Goal: Information Seeking & Learning: Check status

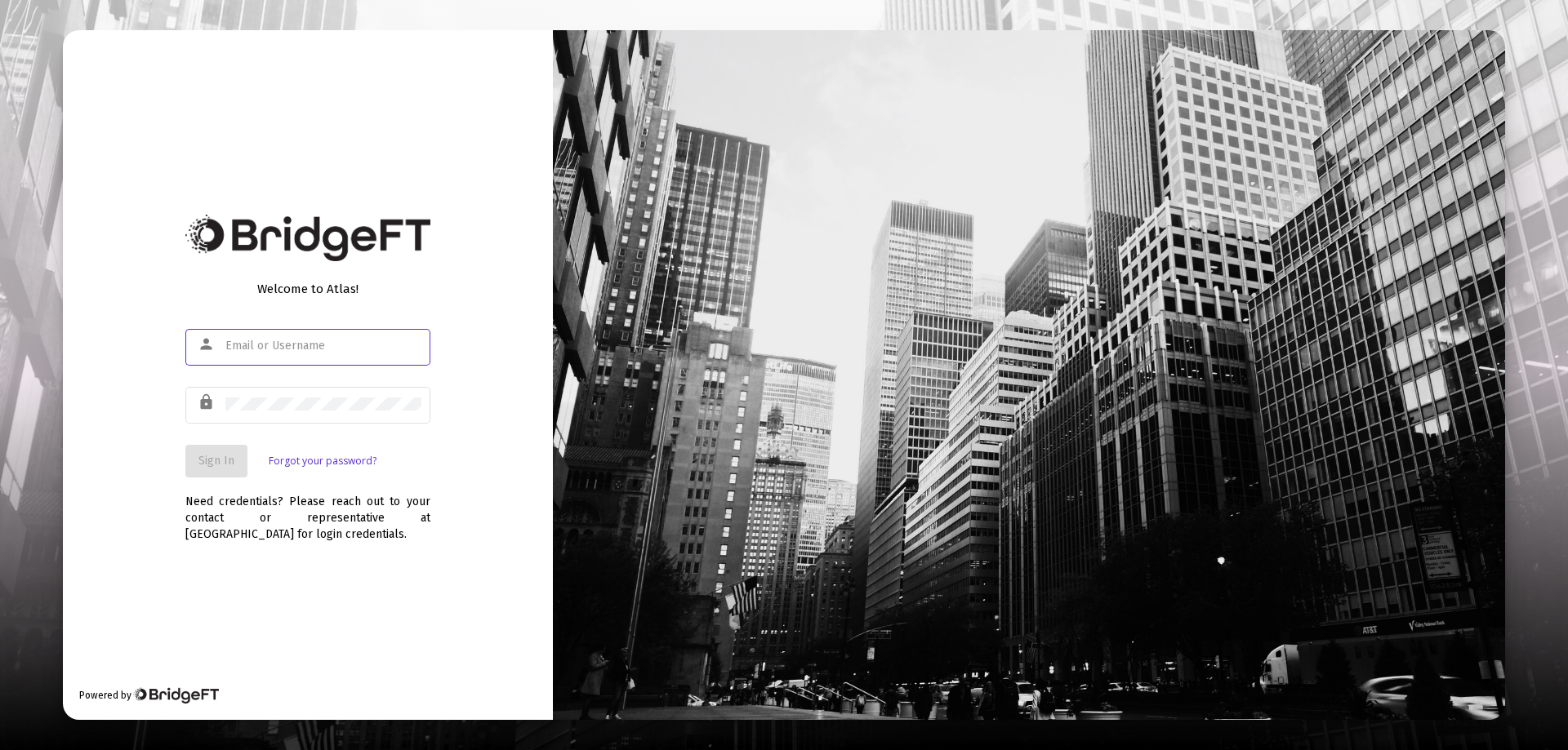
type input "[PERSON_NAME][EMAIL_ADDRESS][DOMAIN_NAME]"
click at [290, 424] on div "lock" at bounding box center [308, 413] width 245 height 52
click at [228, 459] on span "Sign In" at bounding box center [216, 461] width 36 height 14
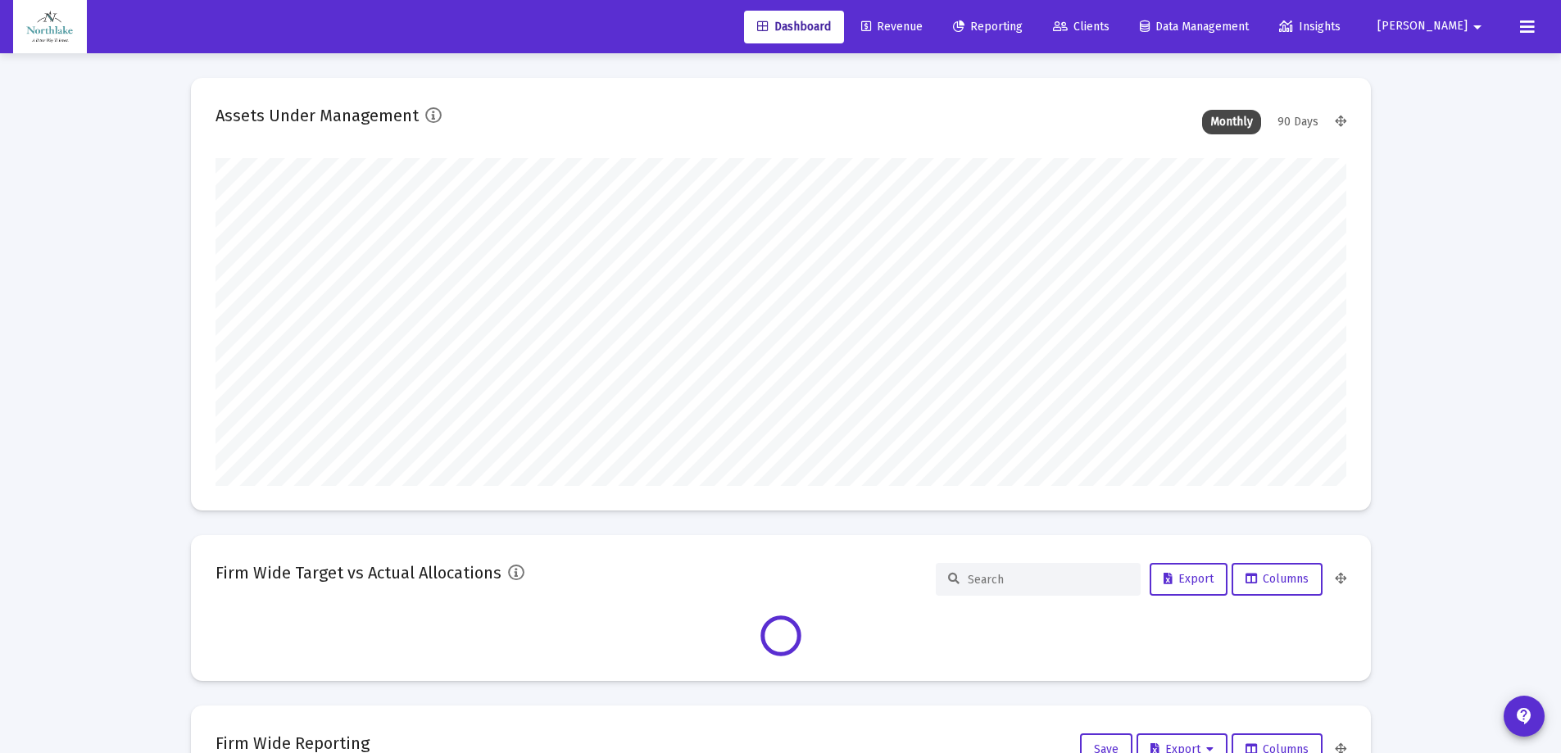
scroll to position [328, 1131]
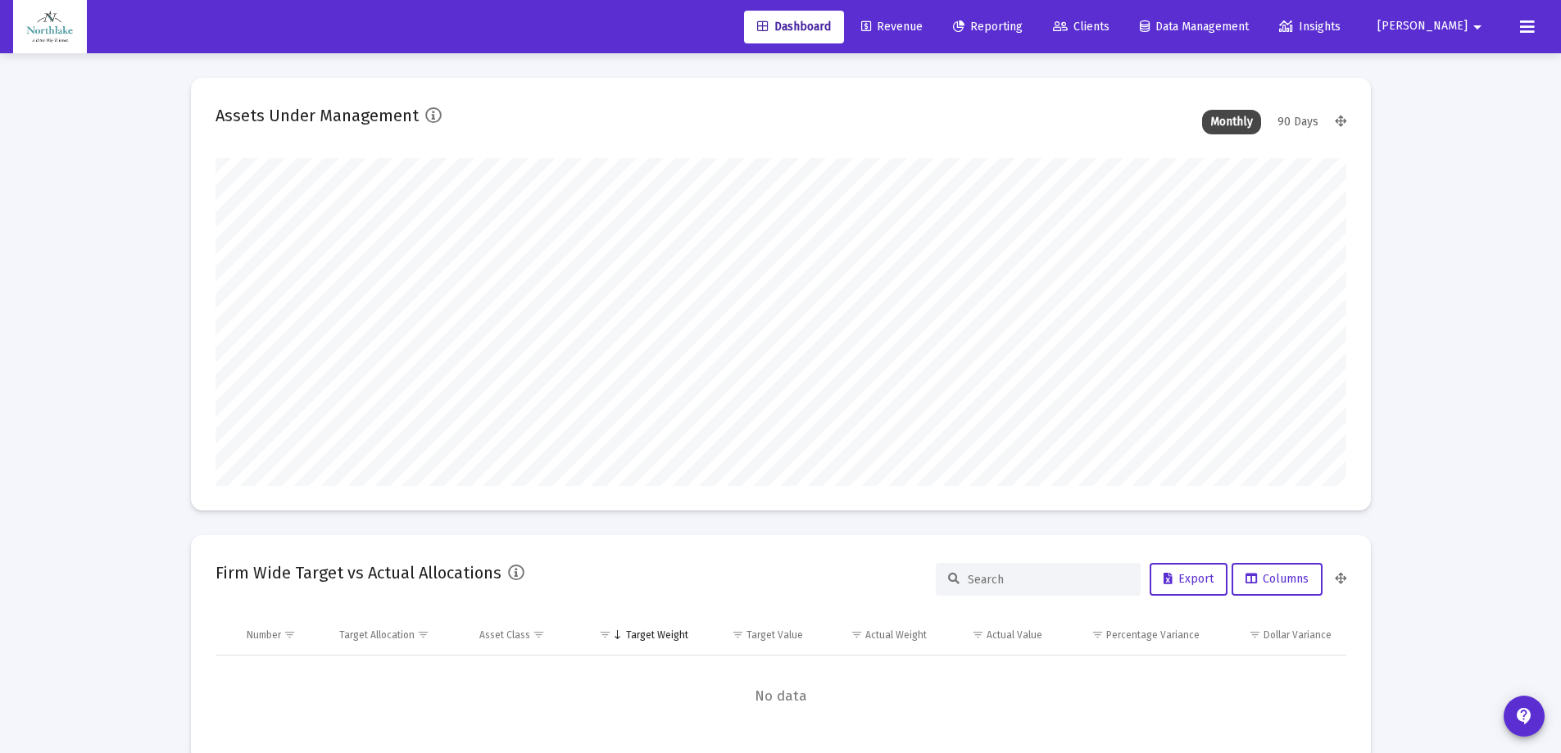
type input "[DATE]"
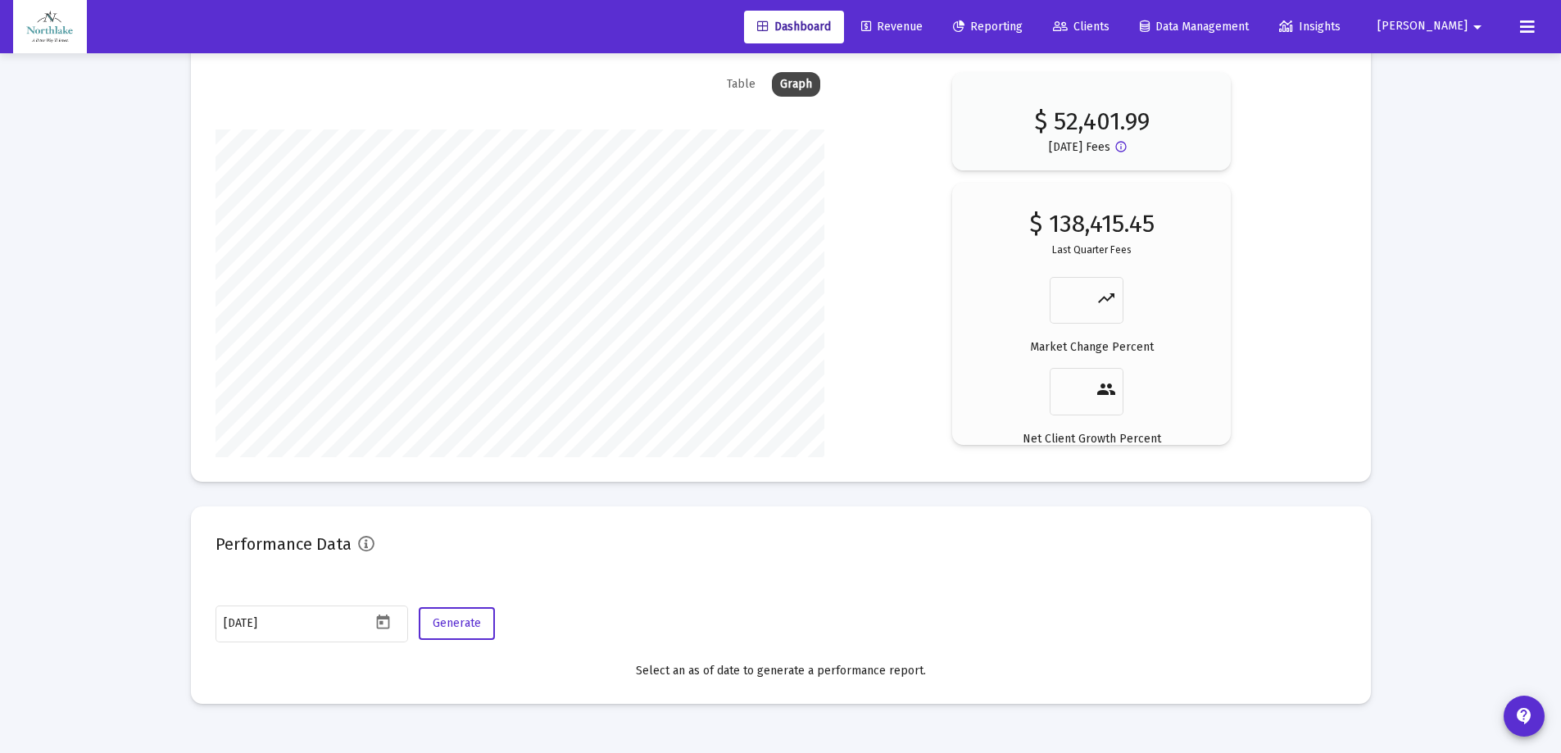
scroll to position [2388, 0]
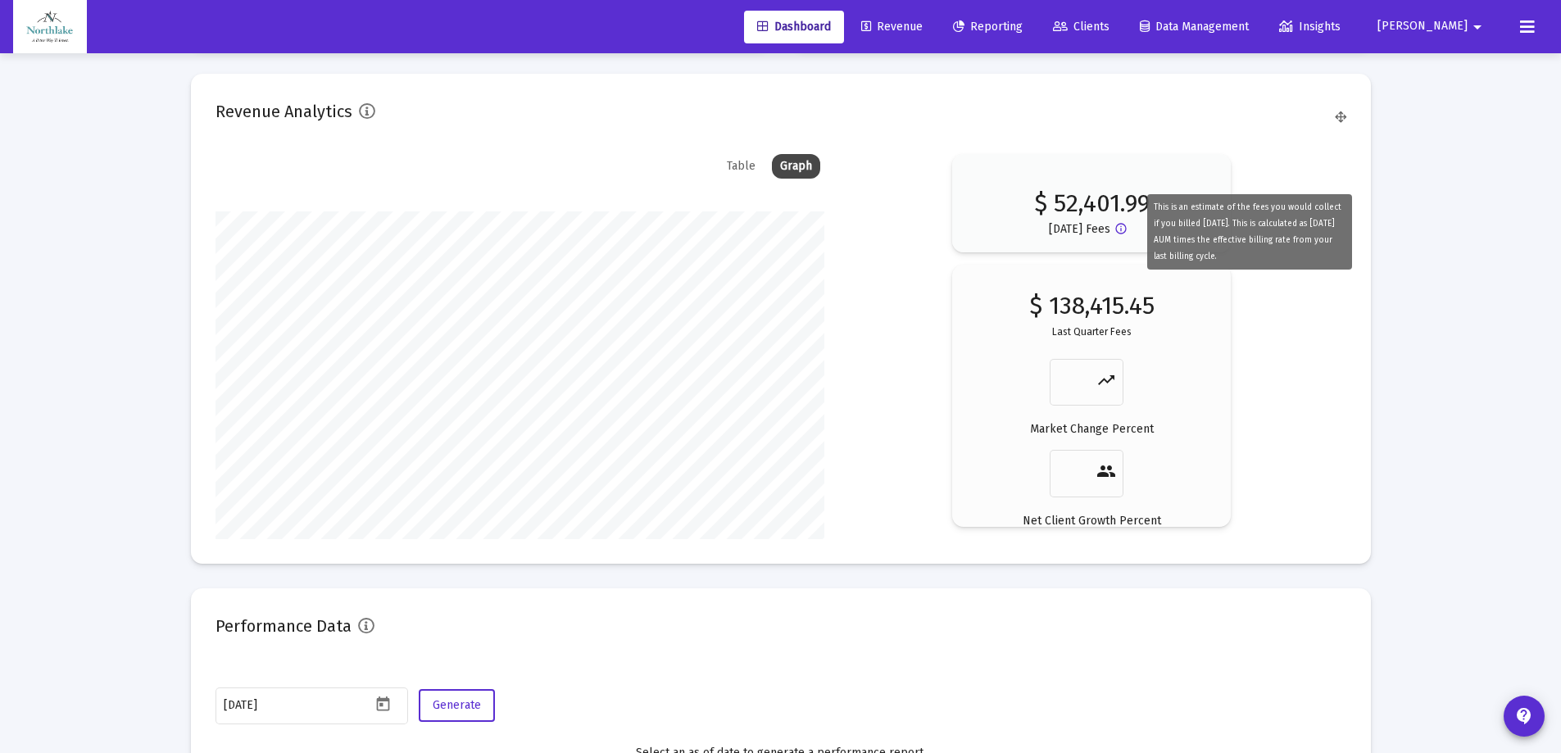
click at [1127, 224] on mat-icon "info_outline" at bounding box center [1125, 232] width 20 height 20
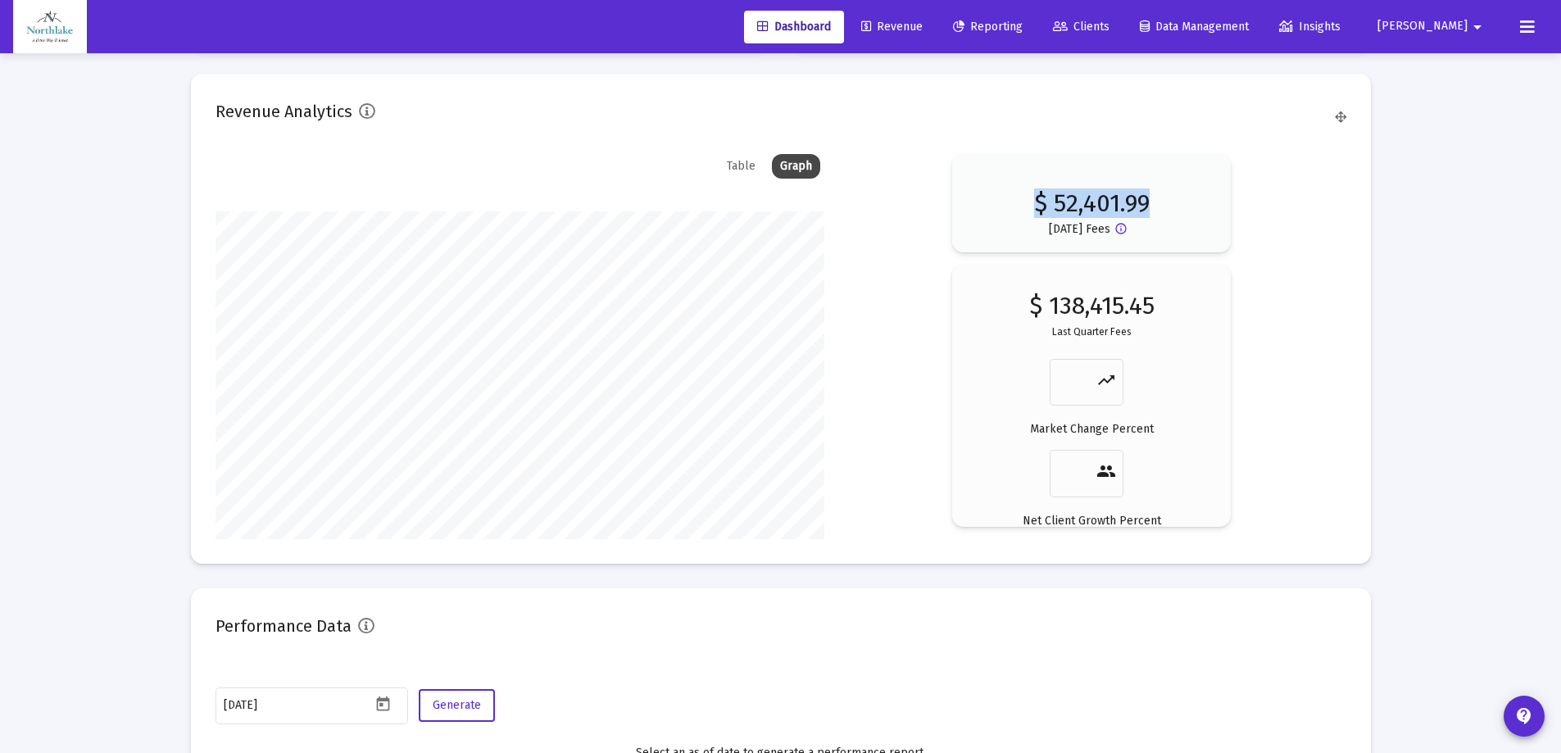
drag, startPoint x: 1034, startPoint y: 199, endPoint x: 1164, endPoint y: 198, distance: 129.5
click at [1149, 197] on p "$ 52,401.99" at bounding box center [1092, 195] width 116 height 33
click at [1205, 210] on div "$ 52,401.99 [DATE] Fees info_outline" at bounding box center [1092, 213] width 230 height 69
click at [743, 166] on div "Table" at bounding box center [741, 166] width 45 height 25
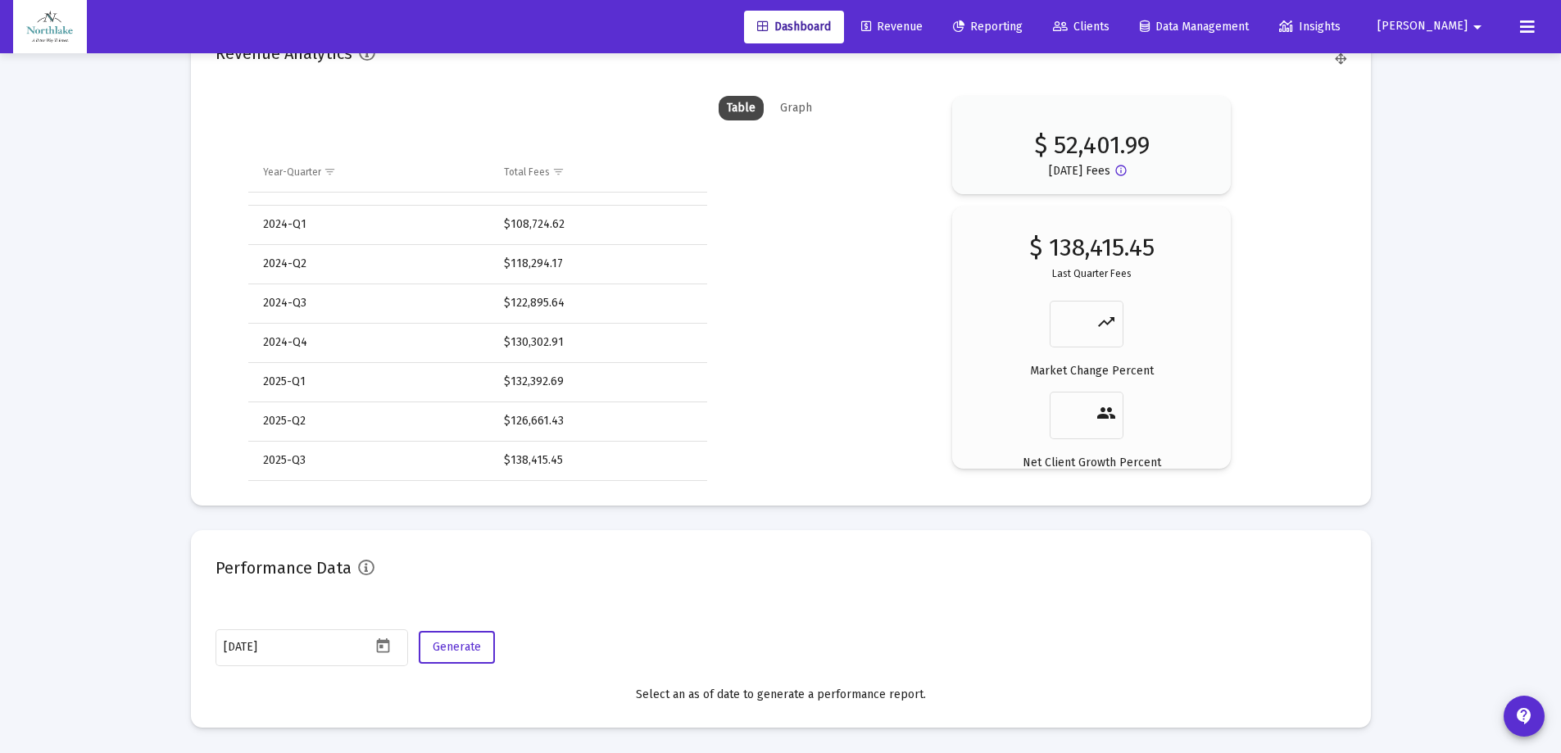
scroll to position [2470, 0]
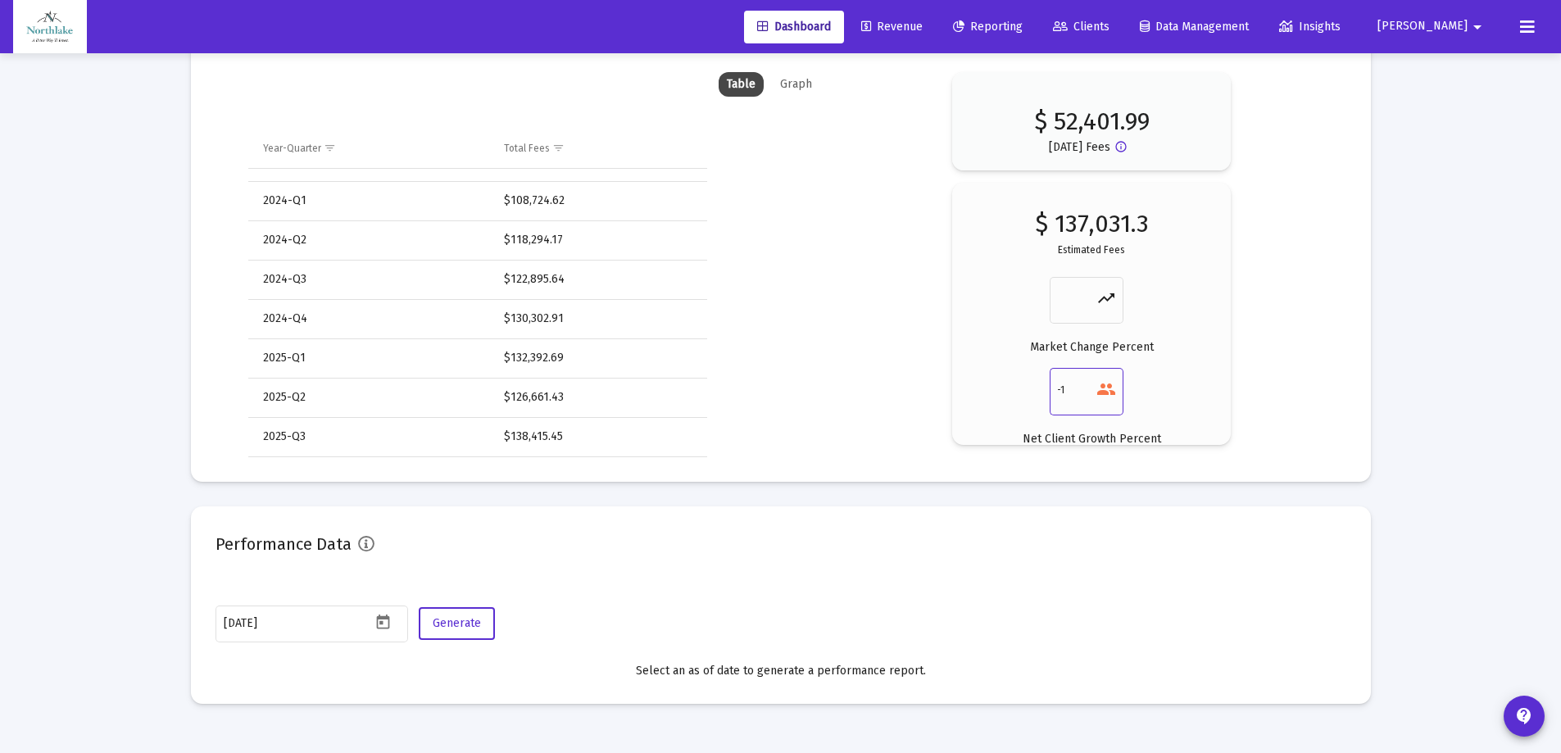
click at [1091, 393] on input "-1" at bounding box center [1076, 390] width 39 height 23
type input "0"
click at [1088, 385] on input "0" at bounding box center [1076, 390] width 39 height 23
click at [1079, 296] on input "number" at bounding box center [1076, 299] width 39 height 23
click at [1090, 297] on input "1" at bounding box center [1076, 299] width 39 height 23
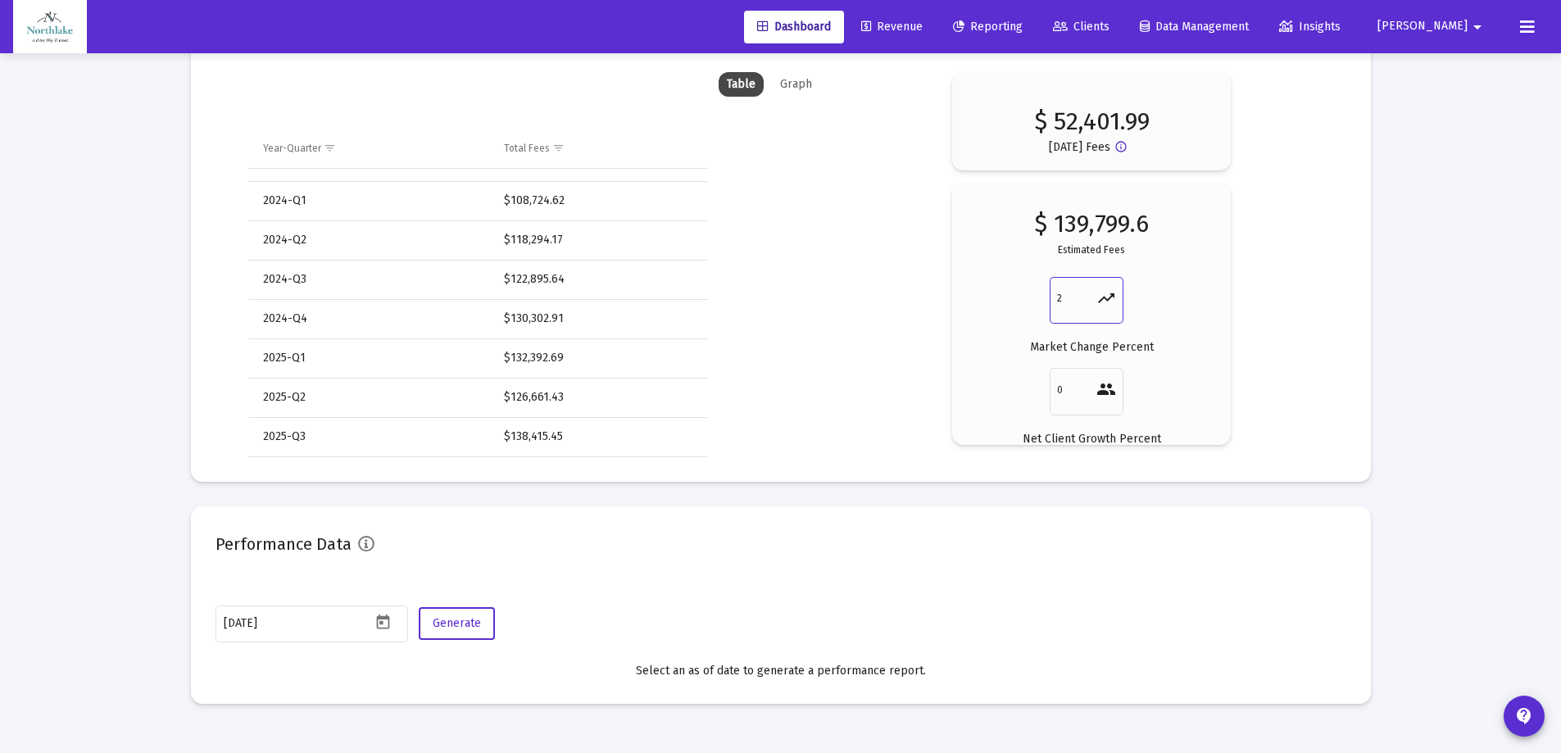
click at [1090, 297] on input "2" at bounding box center [1076, 299] width 39 height 23
click at [1089, 303] on input "1" at bounding box center [1076, 299] width 39 height 23
type input "0"
click at [1089, 303] on input "0" at bounding box center [1076, 299] width 39 height 23
click at [918, 293] on div "$ 52,401.99 [DATE] Fees info_outline $ 138,415.45 Estimated Fees 0 trending_up …" at bounding box center [1092, 258] width 509 height 373
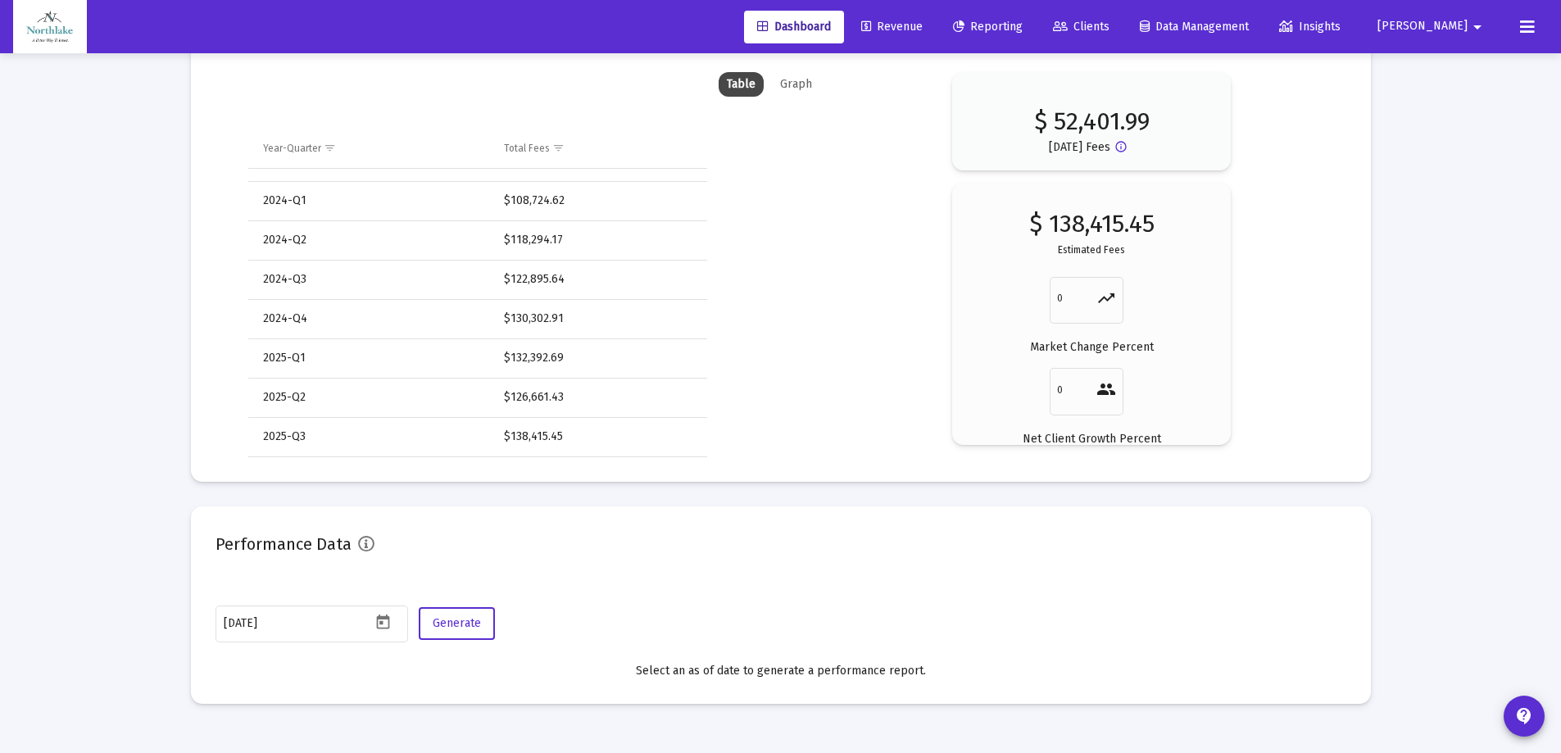
scroll to position [2388, 0]
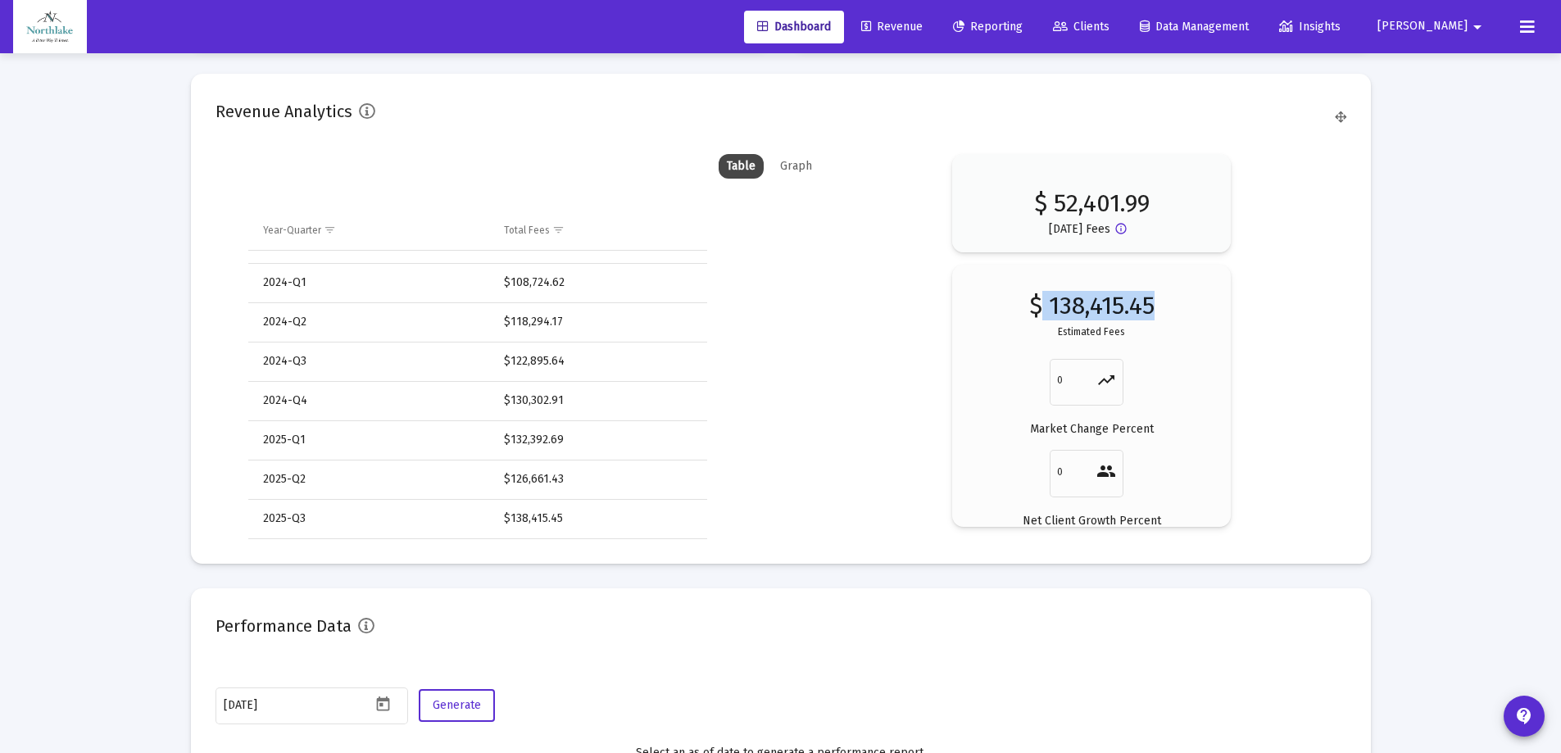
drag, startPoint x: 1039, startPoint y: 301, endPoint x: 1157, endPoint y: 299, distance: 118.0
click at [1157, 299] on div "$ 138,415.45 Estimated Fees 0 trending_up Market Change Percent 0 people Net Cl…" at bounding box center [1092, 419] width 230 height 242
click at [824, 257] on div "Year-Quarter Total Fees 2023-Q4 $102,244.03 2024-Q1 $108,724.62 2024-Q2 $118,29…" at bounding box center [520, 375] width 609 height 328
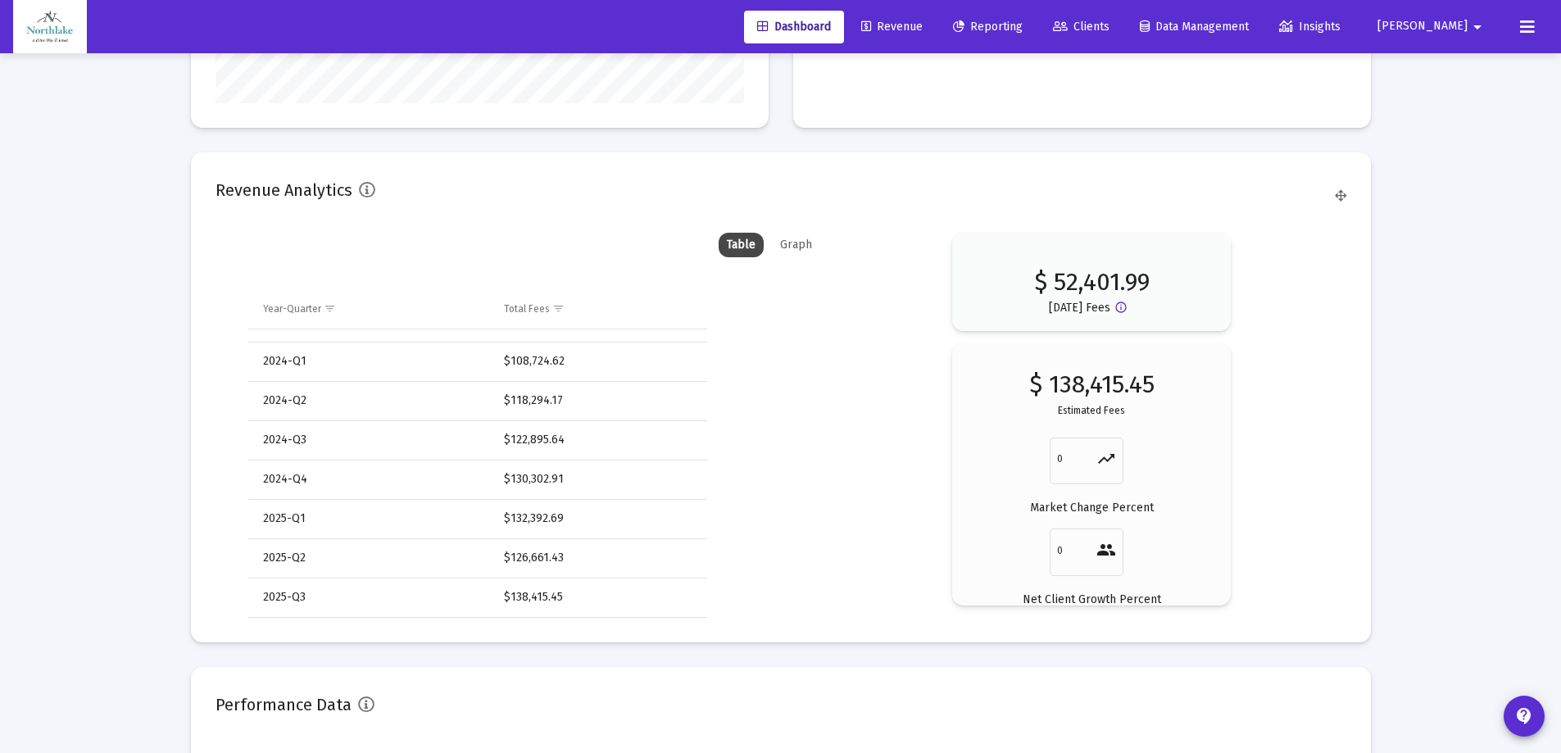
scroll to position [2224, 0]
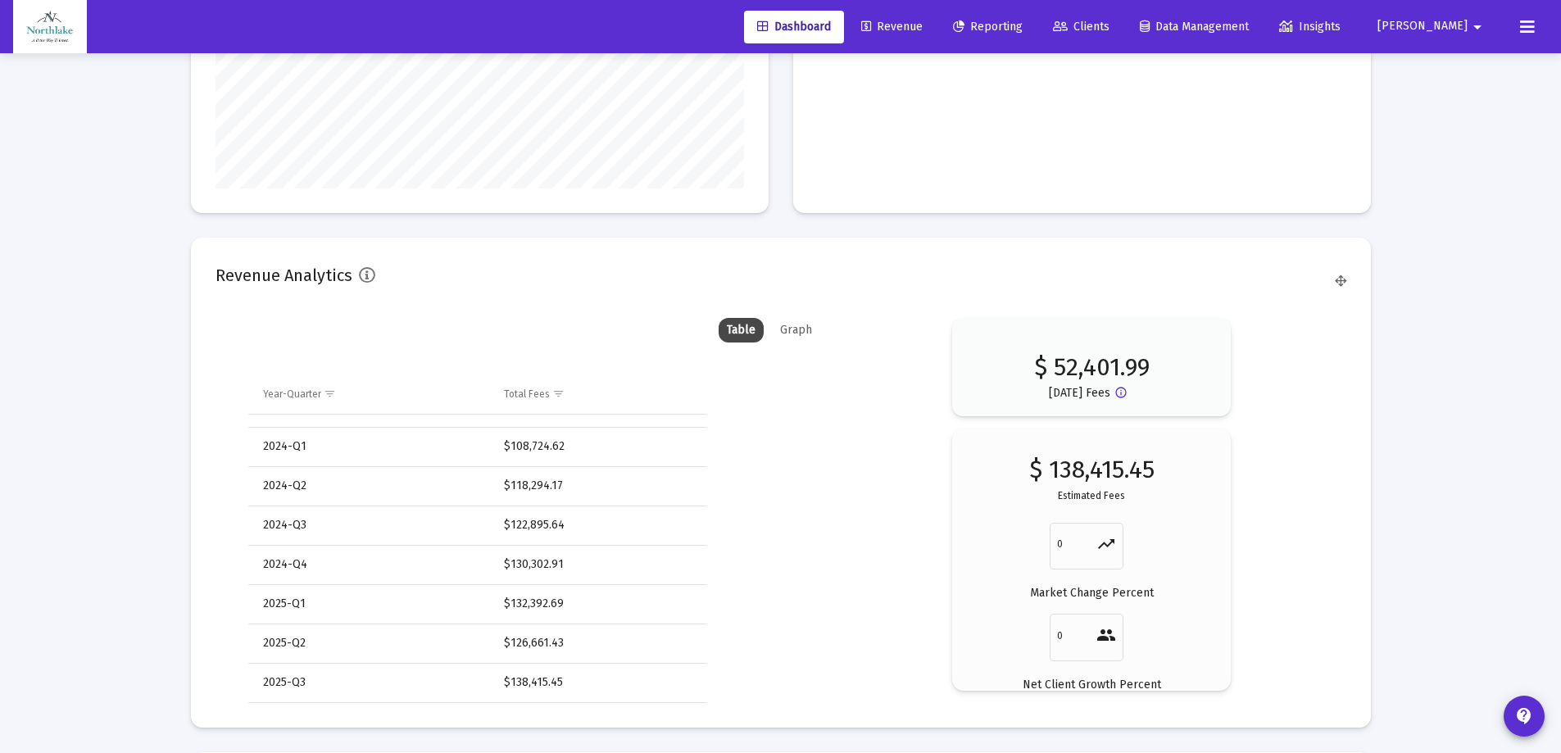
drag, startPoint x: 799, startPoint y: 314, endPoint x: 817, endPoint y: 315, distance: 18.1
click at [800, 315] on mat-card "Revenue Analytics Table Graph Year-Quarter Total Fees 2023-Q4 $102,244.03 2024-…" at bounding box center [781, 483] width 1180 height 490
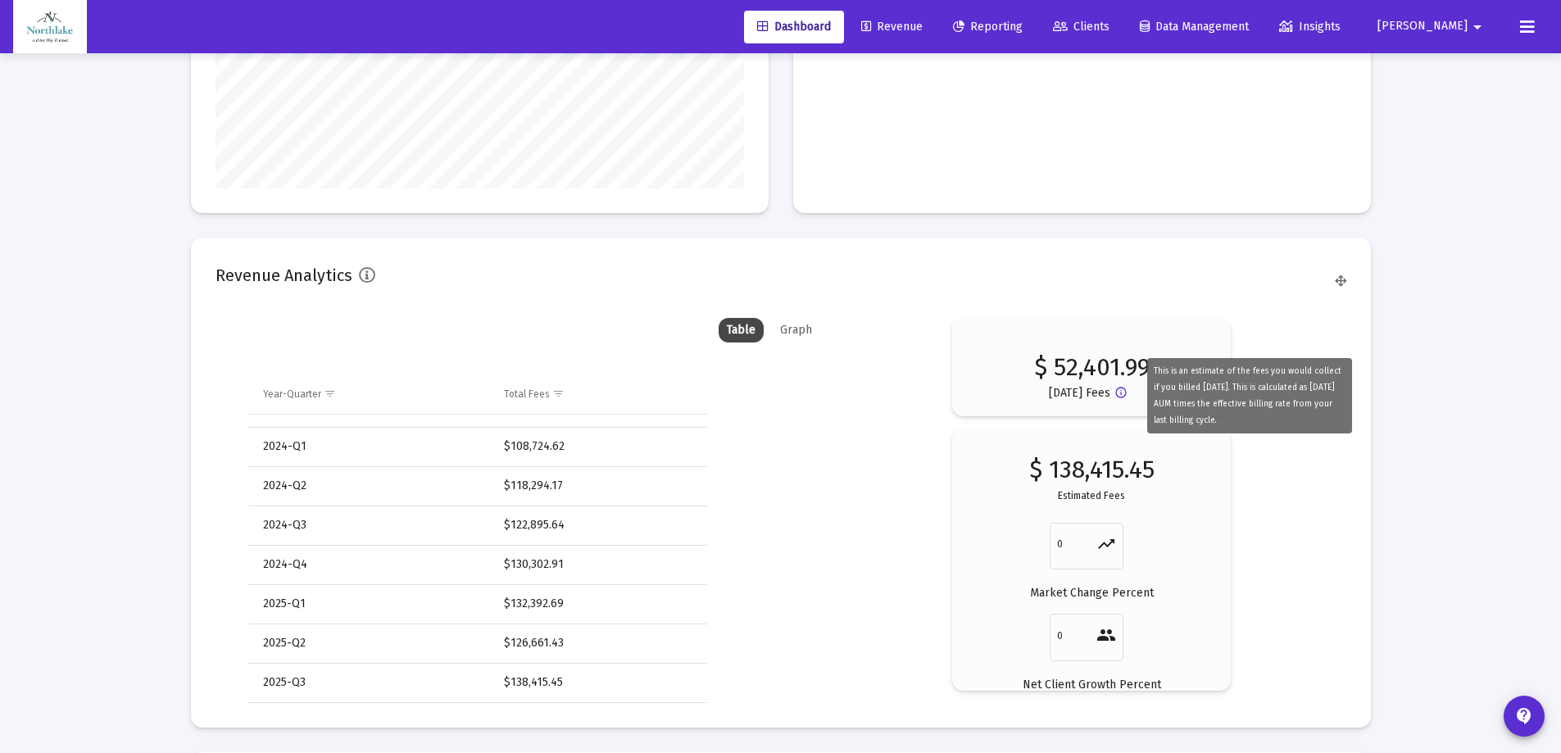
click at [1130, 394] on mat-icon "info_outline" at bounding box center [1125, 396] width 20 height 20
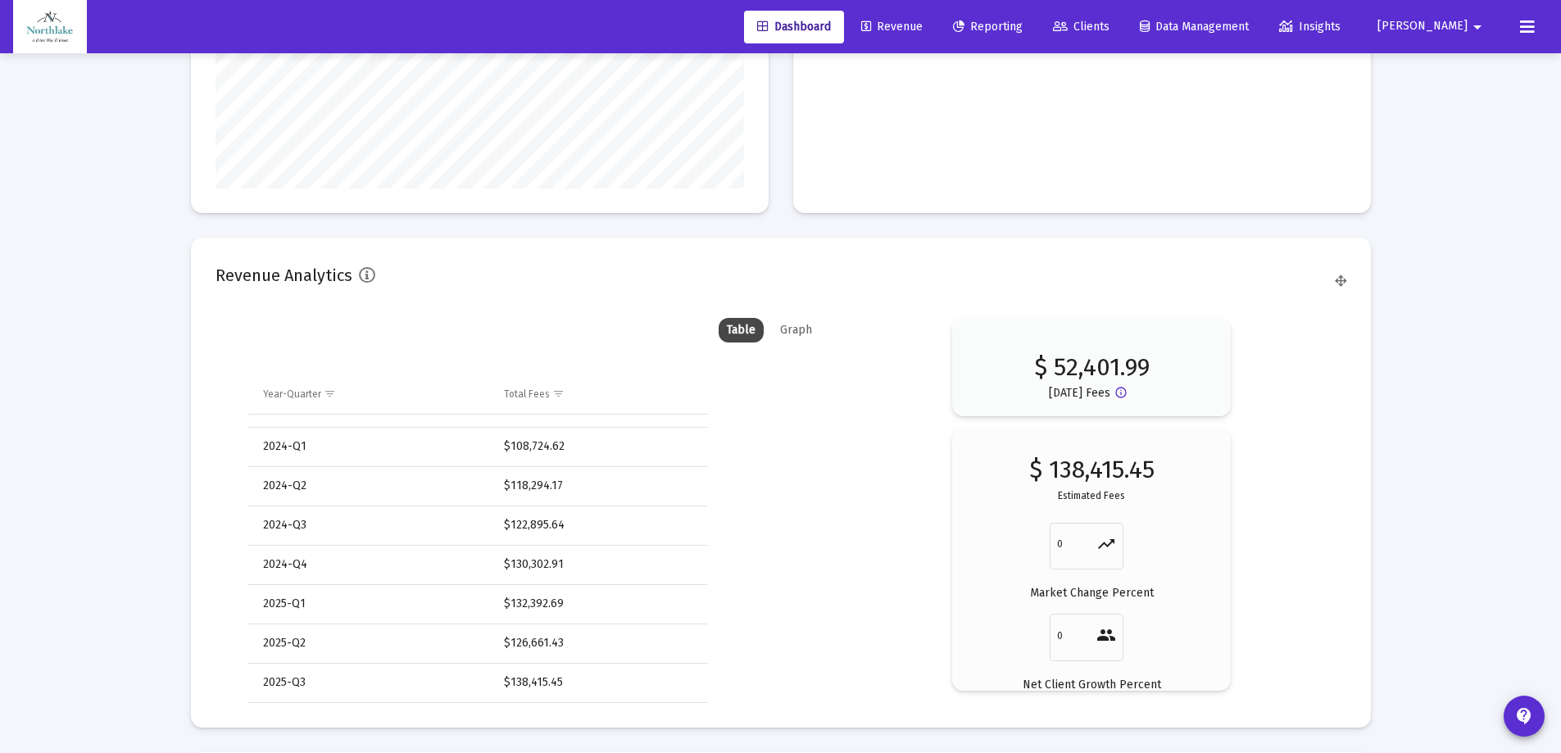
click at [375, 284] on div "Revenue Analytics" at bounding box center [781, 281] width 1131 height 39
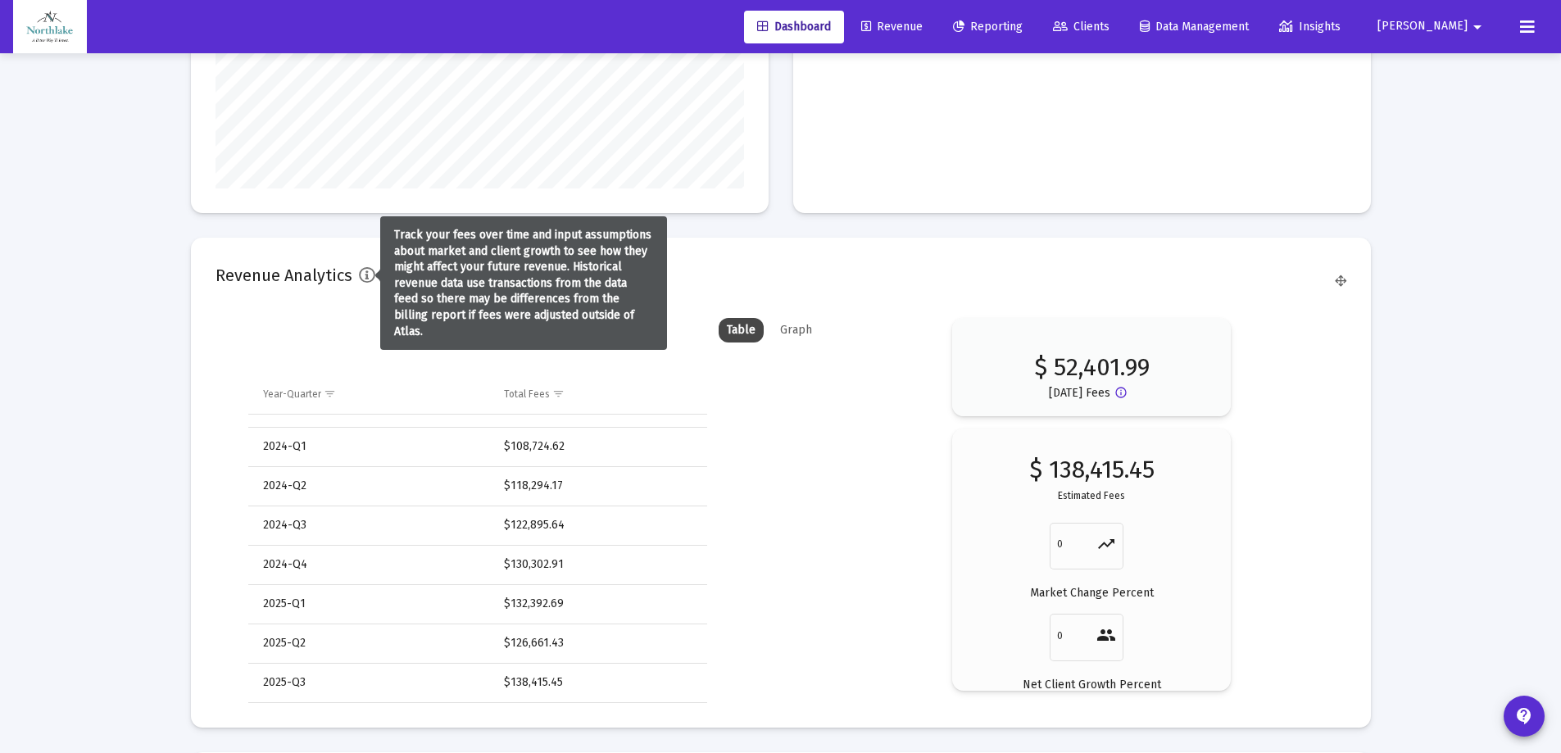
click at [371, 276] on icon at bounding box center [367, 275] width 16 height 16
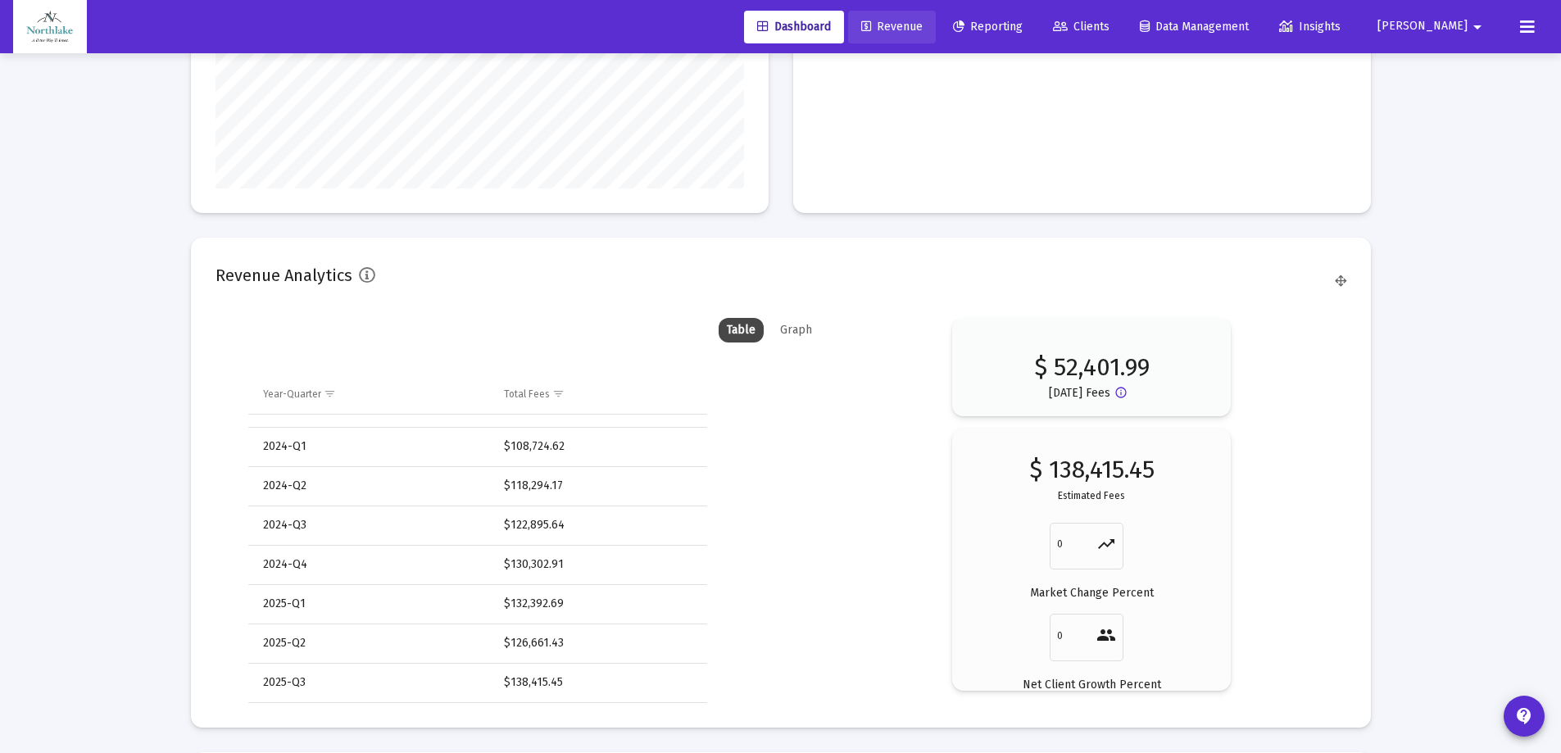
click at [936, 41] on link "Revenue" at bounding box center [892, 27] width 88 height 33
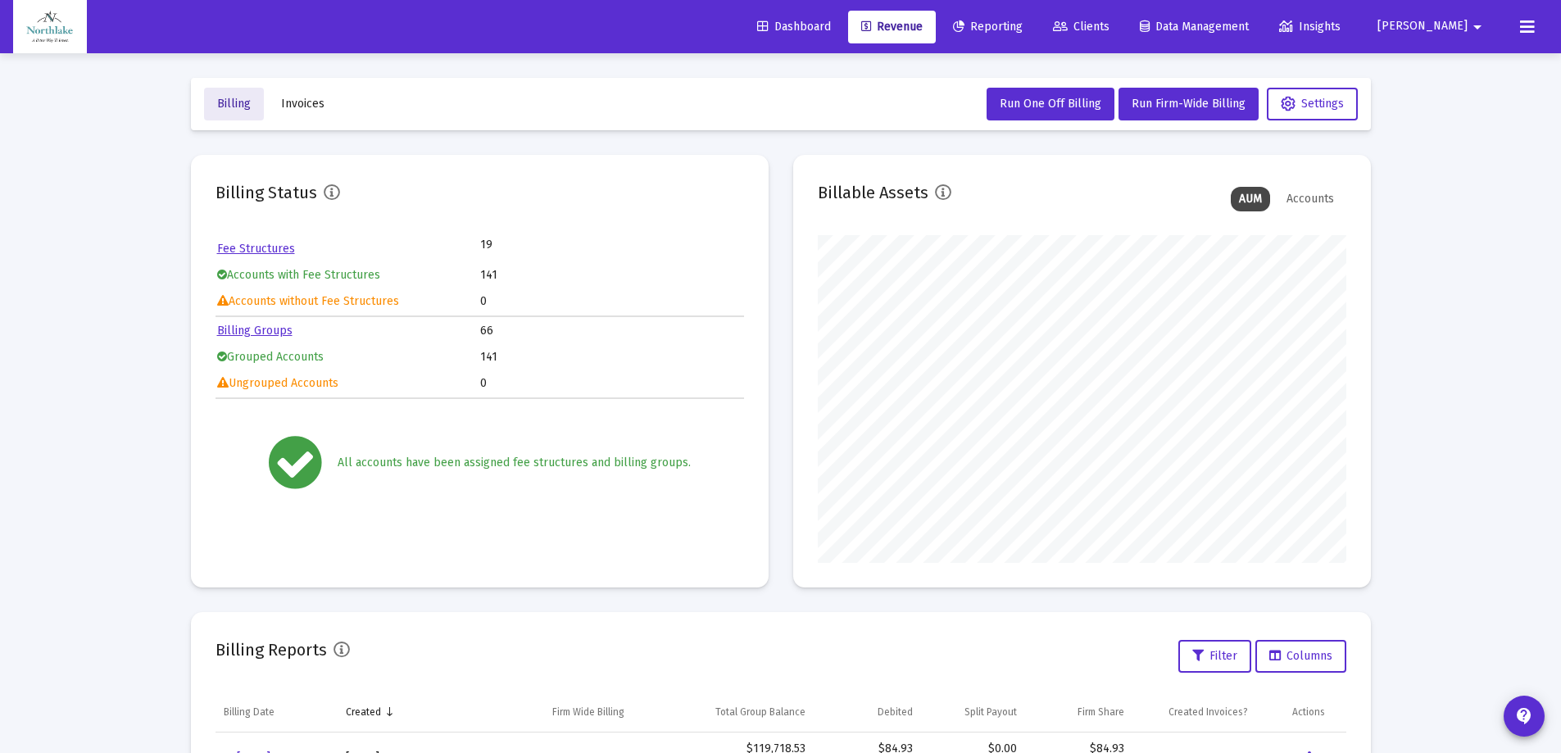
click at [237, 103] on span "Billing" at bounding box center [234, 104] width 34 height 14
click at [831, 25] on span "Dashboard" at bounding box center [794, 27] width 74 height 14
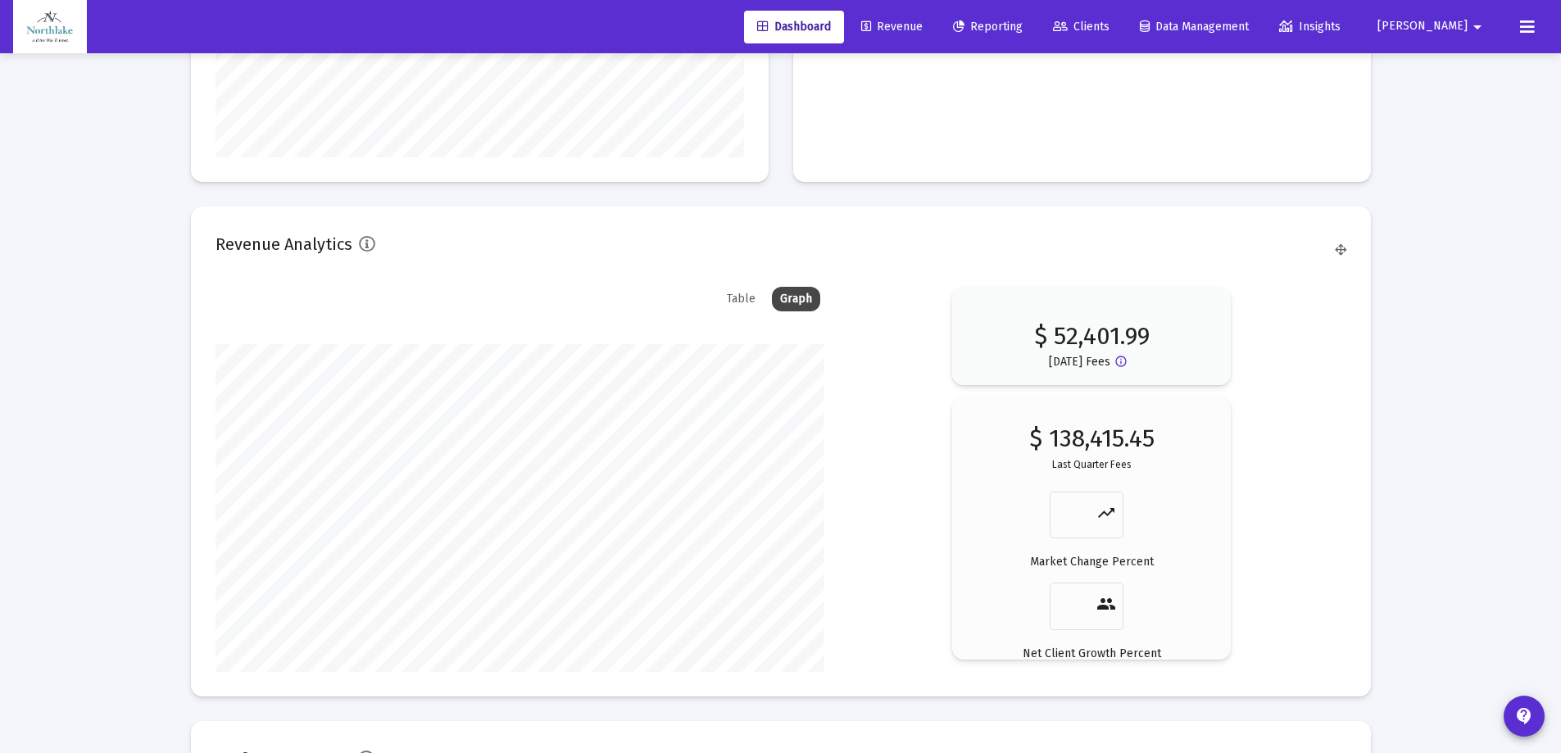
scroll to position [2459, 0]
